Goal: Task Accomplishment & Management: Complete application form

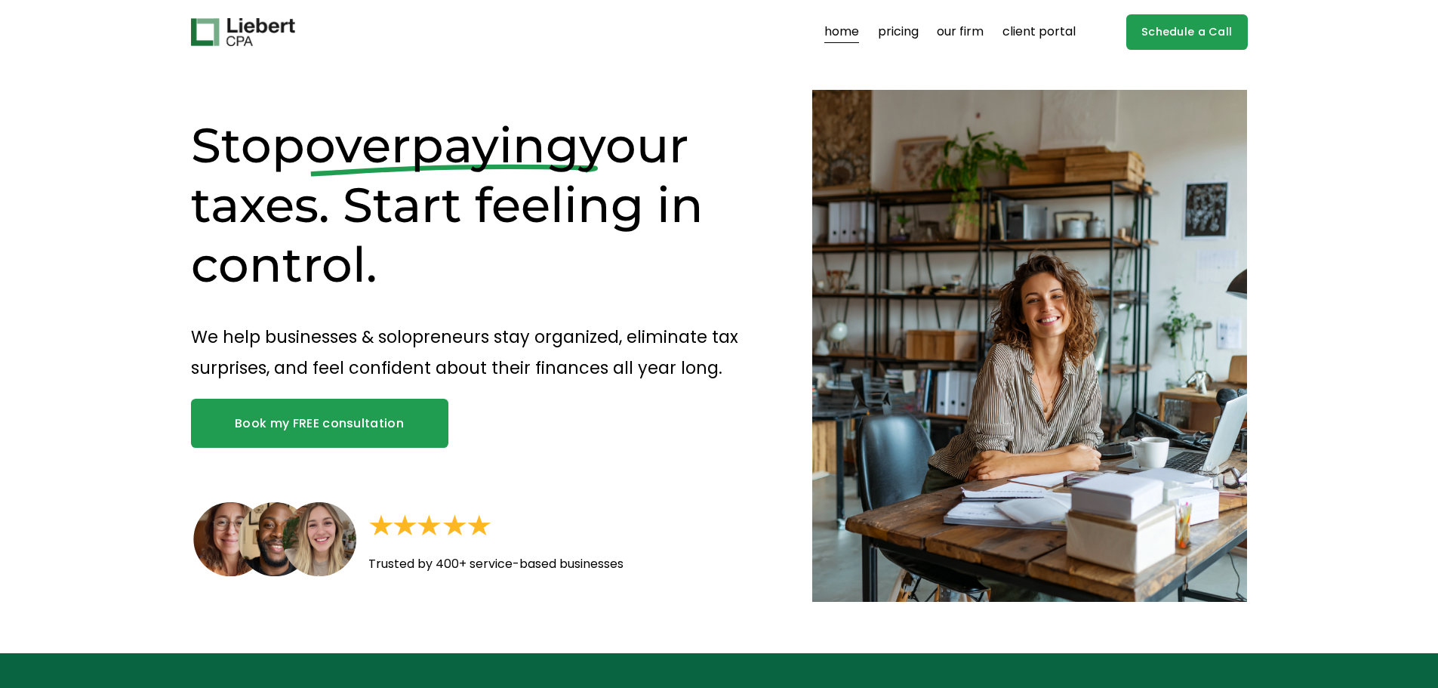
click at [316, 412] on link "Book my FREE consultation" at bounding box center [319, 422] width 257 height 48
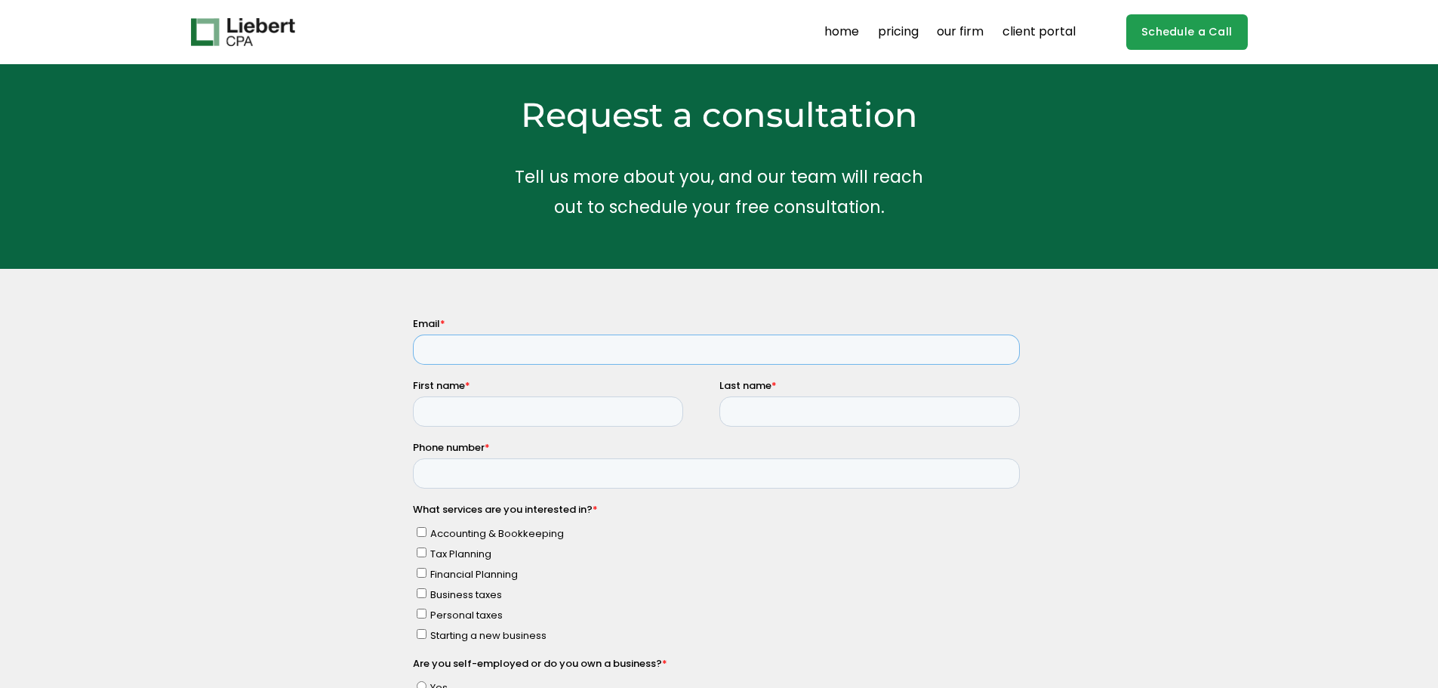
click at [589, 356] on input "Email *" at bounding box center [715, 349] width 607 height 30
type input "lukem@owlcreeklp.com"
type input "u"
type input "l"
type input "Luke"
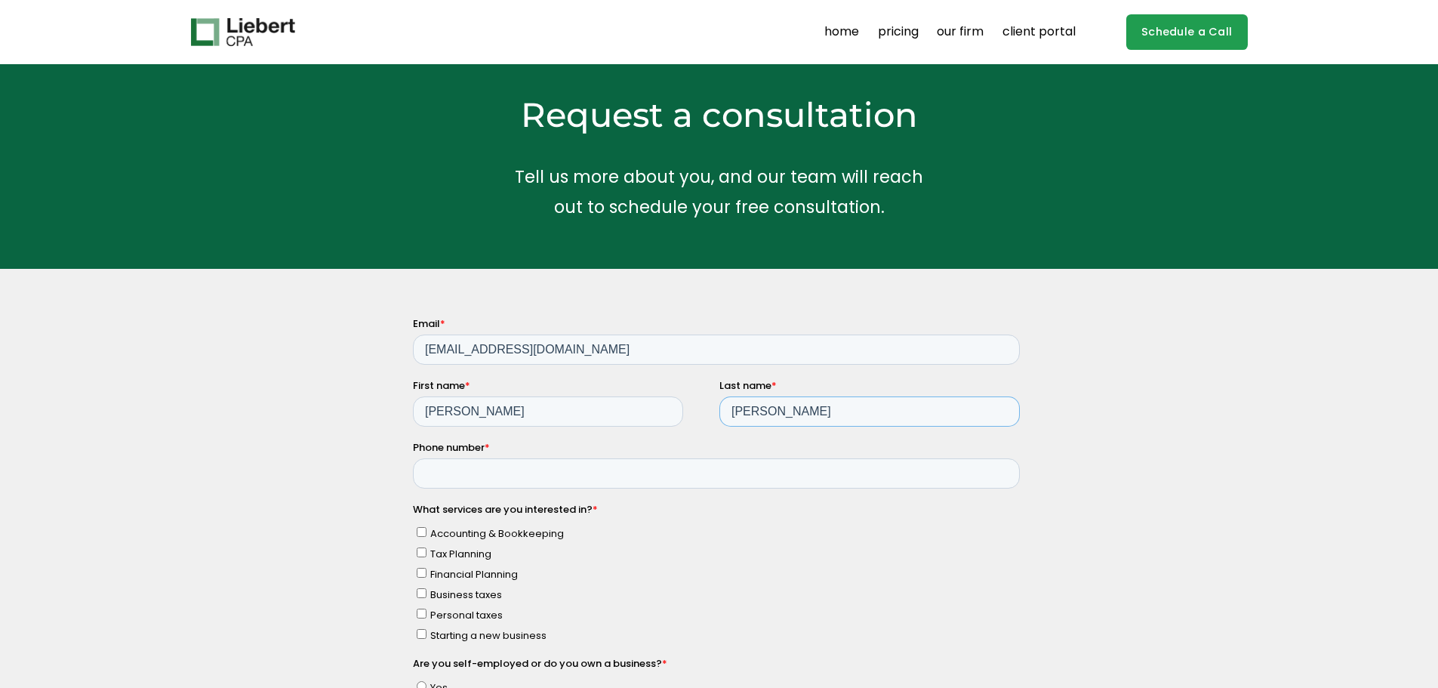
type input "McCrory"
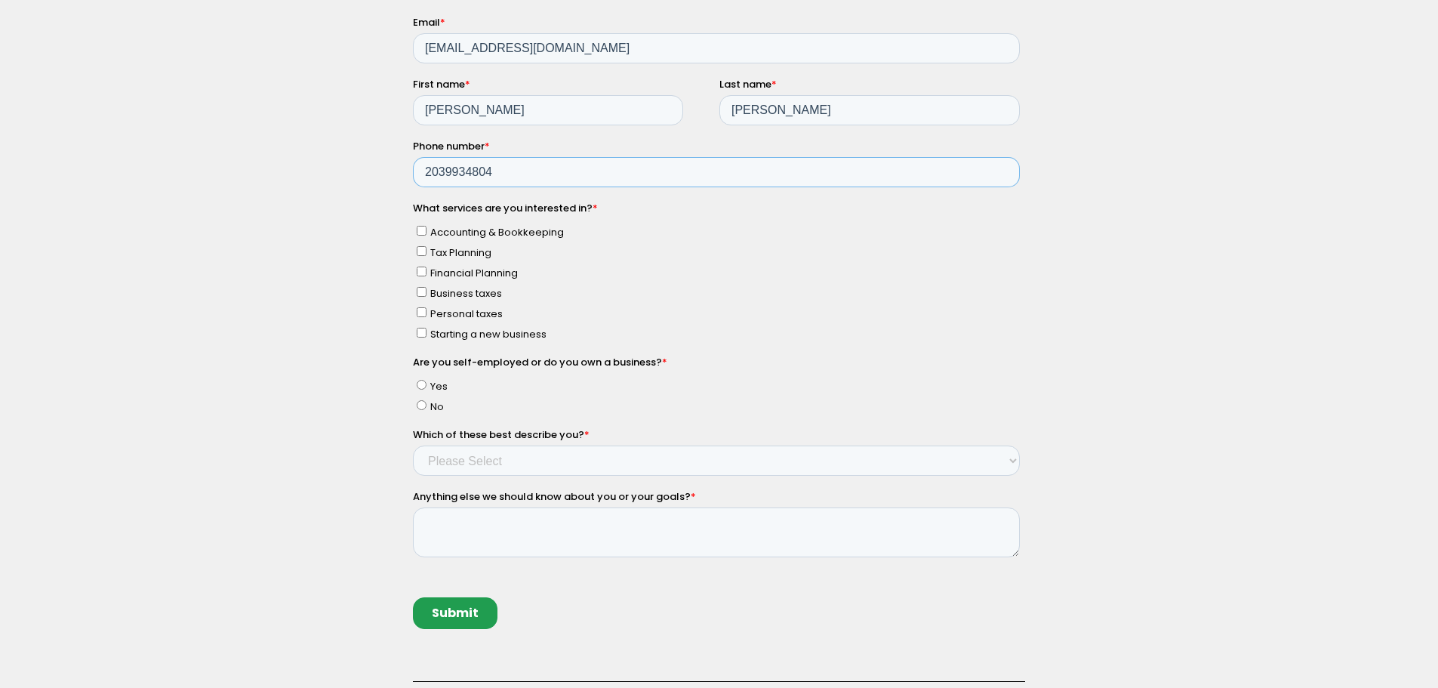
scroll to position [302, 0]
type input "2039934804"
click at [416, 230] on input "Accounting & Bookkeeping" at bounding box center [421, 229] width 10 height 10
checkbox input "true"
click at [419, 248] on input "Tax Planning" at bounding box center [421, 250] width 10 height 10
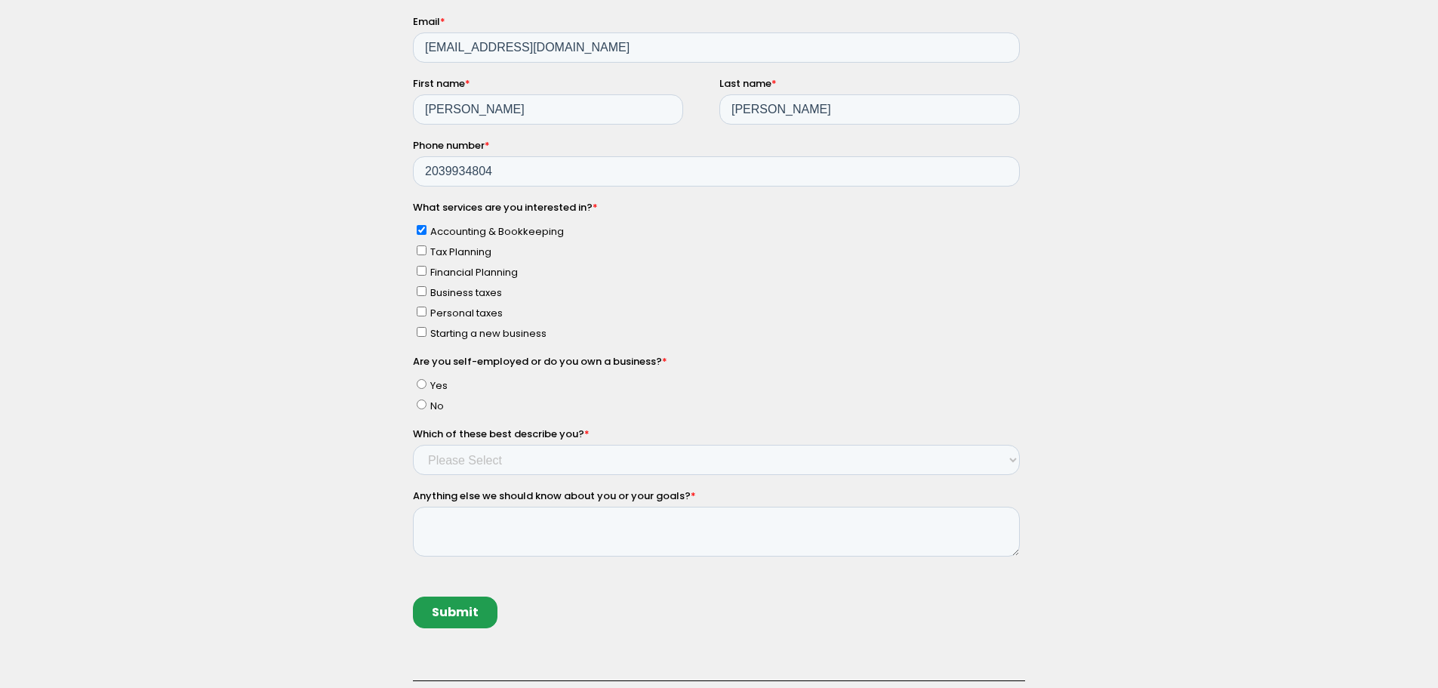
checkbox input "true"
click at [424, 224] on input "Accounting & Bookkeeping" at bounding box center [421, 229] width 10 height 10
checkbox input "false"
click at [420, 270] on input "Financial Planning" at bounding box center [421, 270] width 10 height 10
checkbox input "true"
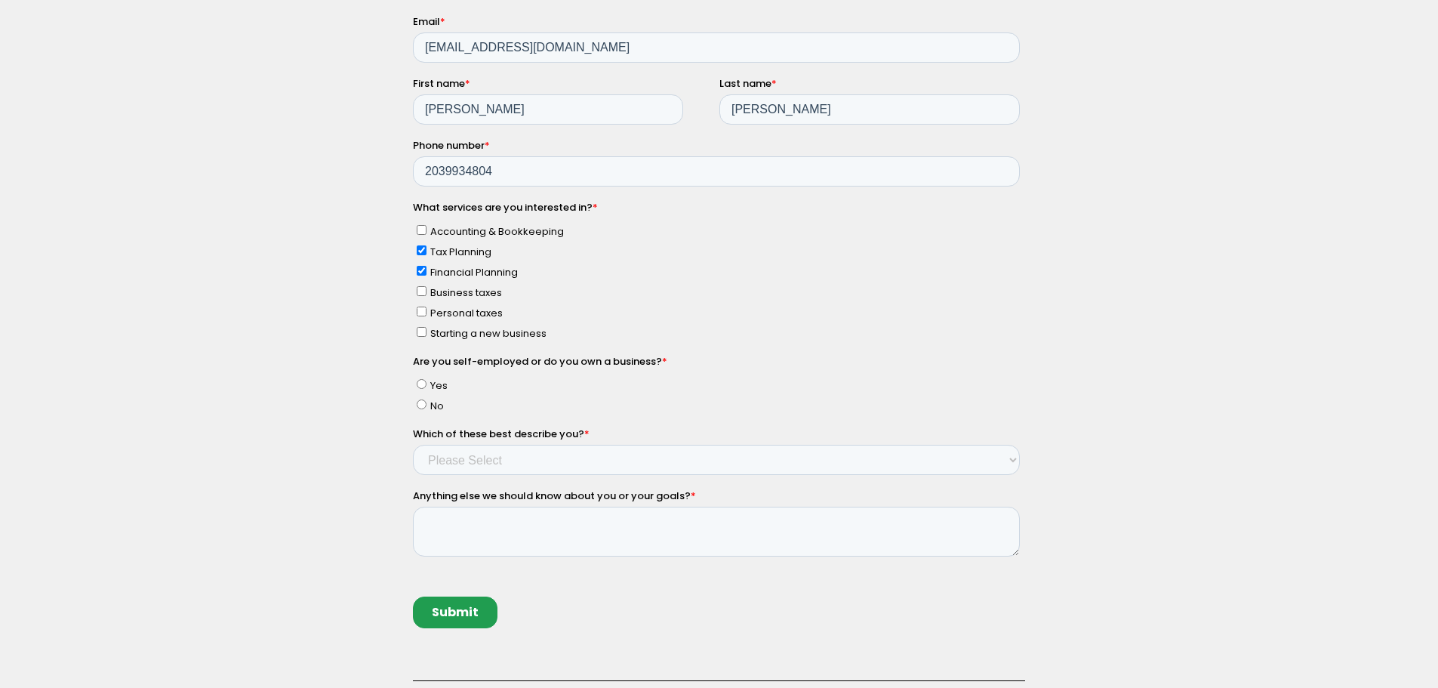
click at [422, 310] on input "Personal taxes" at bounding box center [421, 311] width 10 height 10
checkbox input "true"
click at [429, 408] on span "No" at bounding box center [436, 405] width 14 height 14
click at [426, 408] on input "No" at bounding box center [421, 403] width 10 height 10
radio input "true"
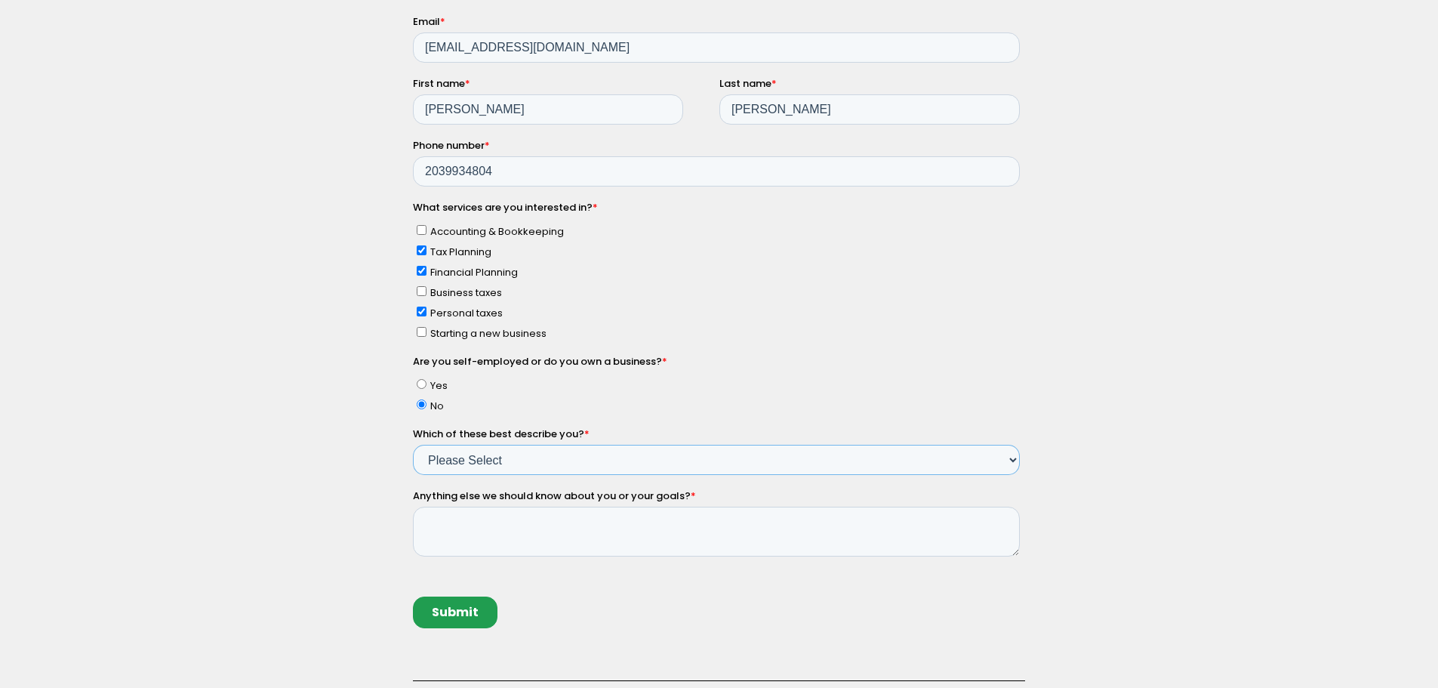
click at [441, 466] on select "Please Select Income < $100k Income between $100k-$250k Income between $250k-$5…" at bounding box center [715, 459] width 607 height 30
select select "Income between $350k-$500k"
click at [412, 444] on select "Please Select Income < $100k Income between $100k-$250k Income between $250k-$5…" at bounding box center [715, 459] width 607 height 30
click at [466, 541] on textarea "Anything else we should know about you or your goals? *" at bounding box center [715, 531] width 607 height 50
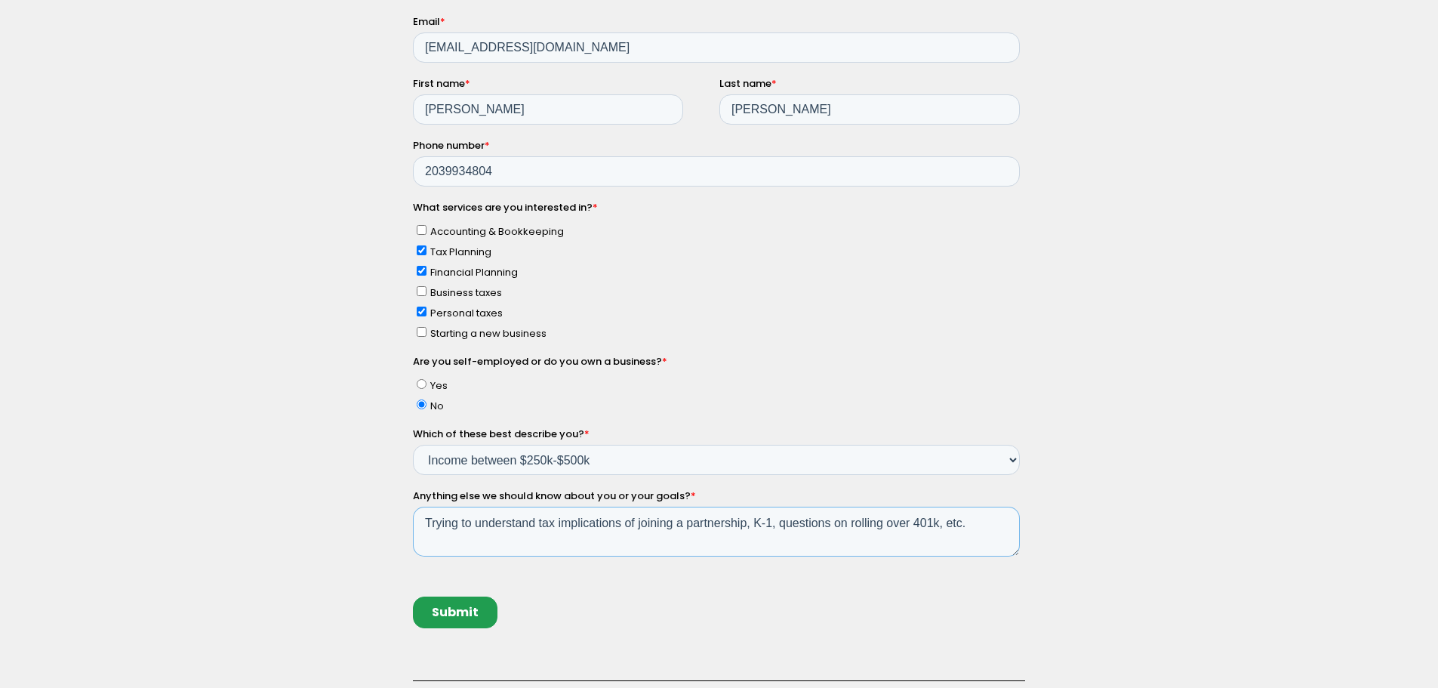
type textarea "Trying to understand tax implications of joining a partnership, K-1, questions …"
click at [451, 595] on input "Submit" at bounding box center [454, 611] width 85 height 32
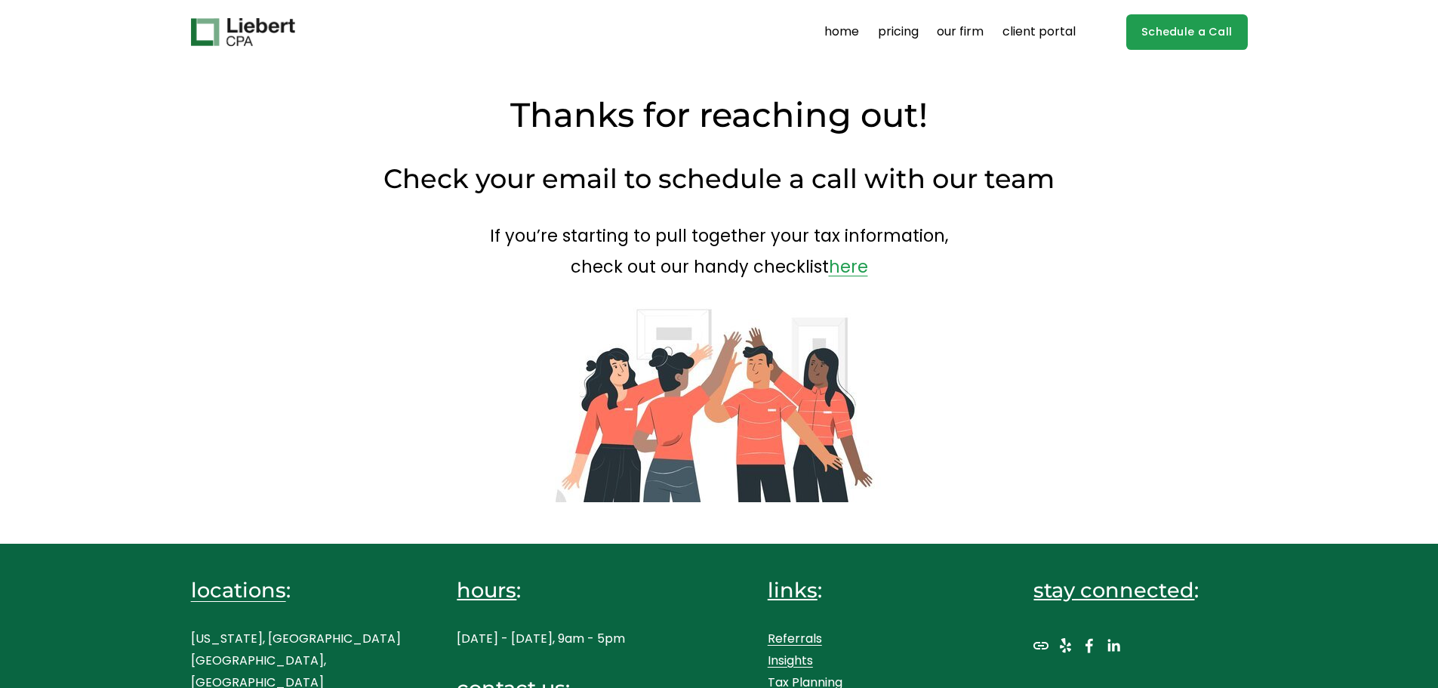
click at [850, 270] on link "here" at bounding box center [848, 266] width 39 height 24
